Goal: Task Accomplishment & Management: Use online tool/utility

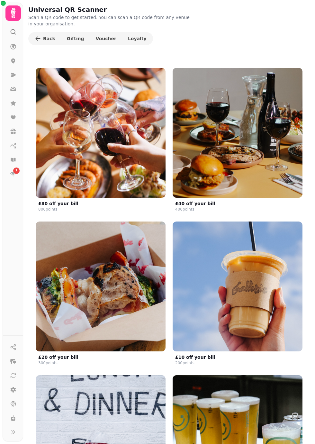
scroll to position [399, 0]
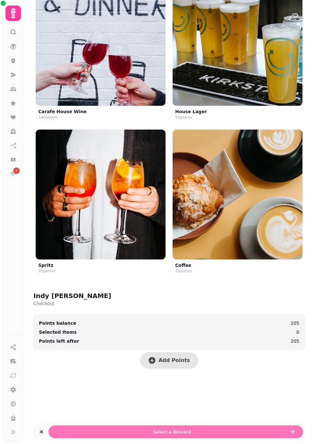
click at [8, 11] on icon at bounding box center [13, 13] width 13 height 13
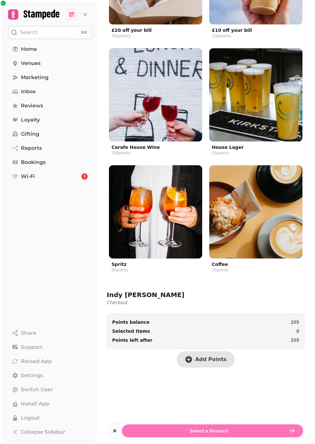
scroll to position [253, 0]
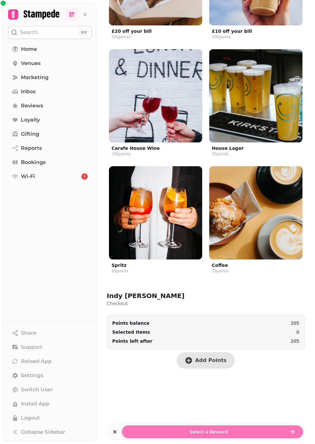
click at [70, 15] on icon at bounding box center [70, 15] width 0 height 0
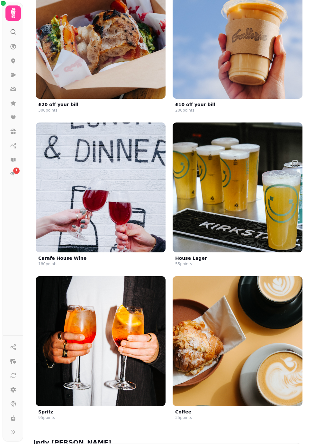
scroll to position [399, 0]
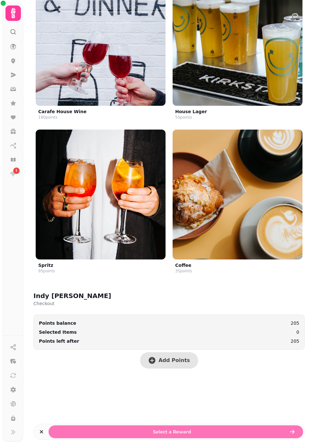
click at [19, 18] on icon at bounding box center [13, 13] width 13 height 13
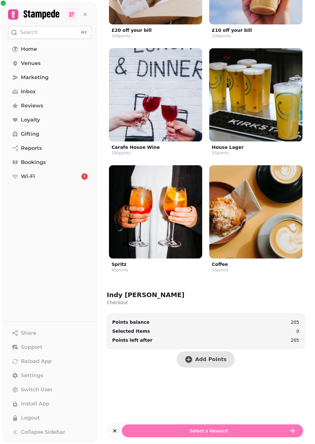
scroll to position [253, 0]
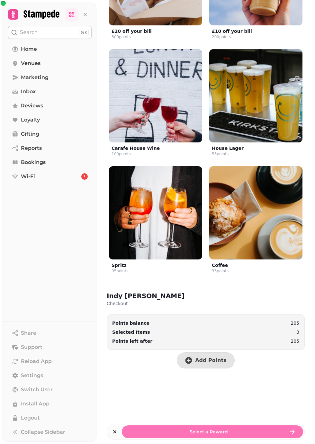
click at [73, 13] on icon at bounding box center [73, 13] width 0 height 0
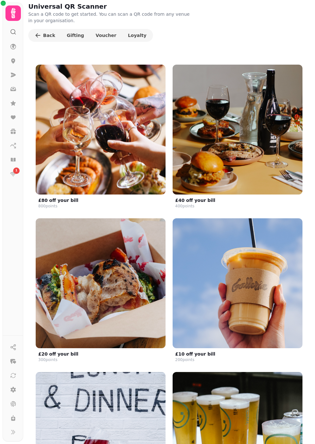
scroll to position [3, 0]
click at [129, 37] on span "Loyalty" at bounding box center [137, 35] width 19 height 4
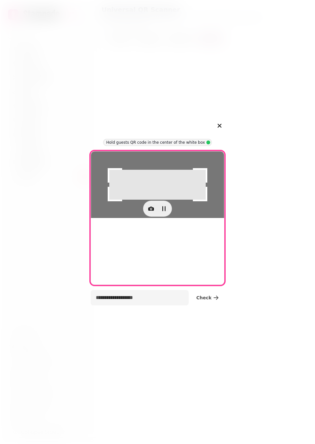
click at [149, 193] on div at bounding box center [157, 184] width 133 height 67
click at [150, 210] on icon "button" at bounding box center [151, 208] width 6 height 4
click at [130, 300] on span "camera 0, facing back" at bounding box center [121, 301] width 50 height 8
type input "**********"
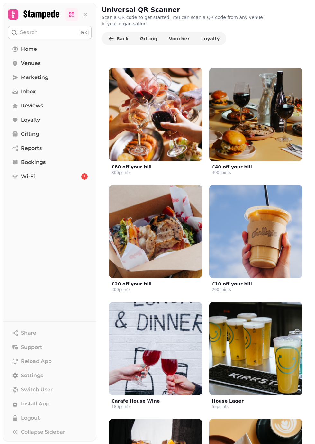
scroll to position [253, 0]
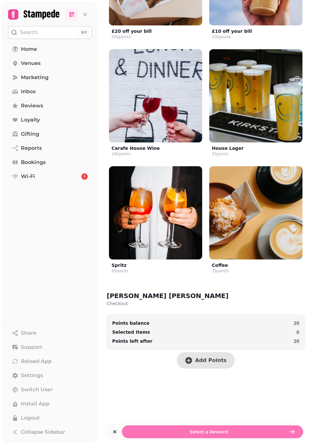
click at [213, 361] on span "Add Points" at bounding box center [210, 360] width 31 height 5
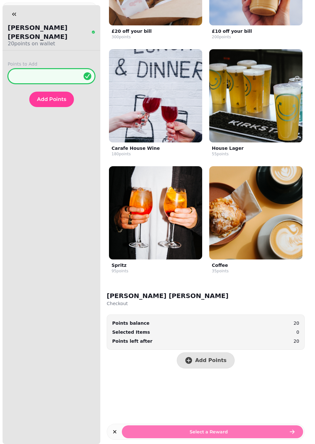
type input "**"
click at [45, 97] on span "Add Points" at bounding box center [51, 99] width 29 height 5
